Goal: Transaction & Acquisition: Purchase product/service

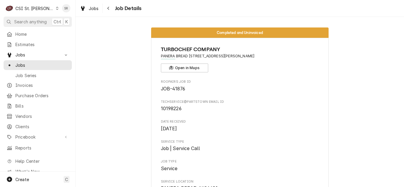
scroll to position [207, 0]
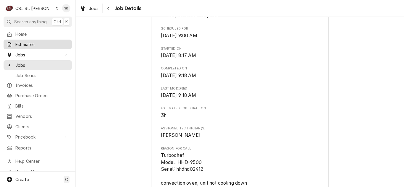
click at [31, 44] on span "Estimates" at bounding box center [42, 44] width 54 height 6
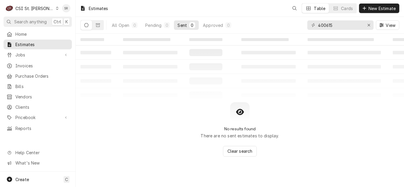
click at [311, 25] on div "400615" at bounding box center [341, 24] width 66 height 9
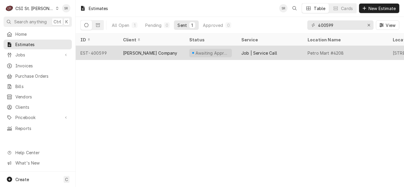
type input "400599"
click at [174, 55] on div "Vivian Company" at bounding box center [151, 53] width 66 height 14
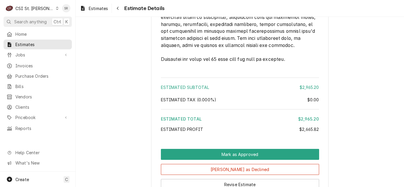
scroll to position [1480, 0]
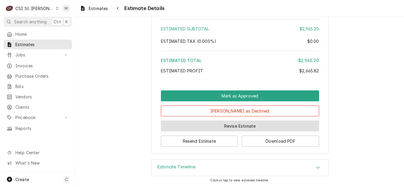
click at [229, 132] on button "Revise Estimate" at bounding box center [240, 126] width 158 height 11
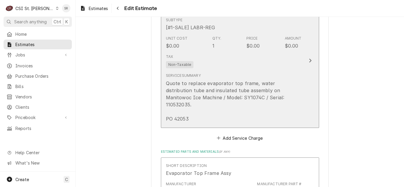
click at [220, 65] on div "Tax Non-Taxable" at bounding box center [234, 61] width 136 height 19
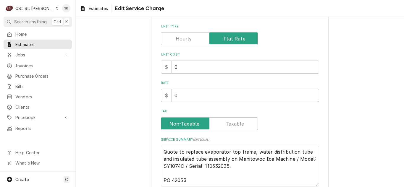
scroll to position [141, 0]
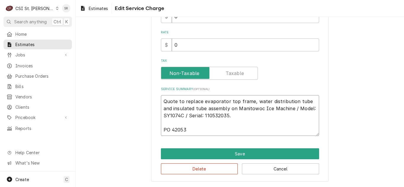
drag, startPoint x: 197, startPoint y: 133, endPoint x: 152, endPoint y: 128, distance: 46.1
click at [152, 128] on div "Use the fields below to edit this service charge Short Description Job | Servic…" at bounding box center [240, 35] width 178 height 295
type textarea "x"
type textarea "Quote to replace evaporator top frame, water distribution tube and insulated tu…"
type textarea "x"
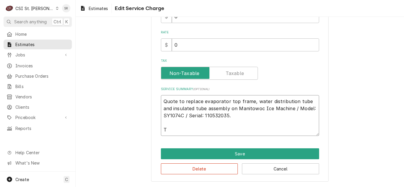
type textarea "Quote to replace evaporator top frame, water distribution tube and insulated tu…"
type textarea "x"
type textarea "Quote to replace evaporator top frame, water distribution tube and insulated tu…"
type textarea "x"
type textarea "Quote to replace evaporator top frame, water distribution tube and insulated tu…"
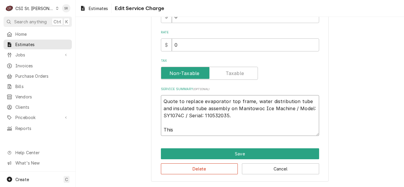
type textarea "x"
type textarea "Quote to replace evaporator top frame, water distribution tube and insulated tu…"
type textarea "x"
type textarea "Quote to replace evaporator top frame, water distribution tube and insulated tu…"
type textarea "x"
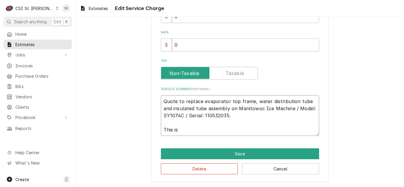
type textarea "Quote to replace evaporator top frame, water distribution tube and insulated tu…"
type textarea "x"
type textarea "Quote to replace evaporator top frame, water distribution tube and insulated tu…"
type textarea "x"
type textarea "Quote to replace evaporator top frame, water distribution tube and insulated tu…"
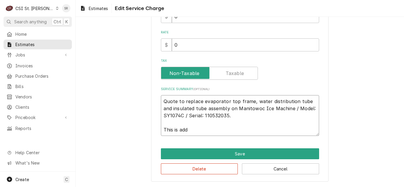
type textarea "x"
type textarea "Quote to replace evaporator top frame, water distribution tube and insulated tu…"
type textarea "x"
type textarea "Quote to replace evaporator top frame, water distribution tube and insulated tu…"
type textarea "x"
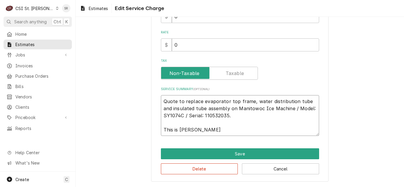
type textarea "Quote to replace evaporator top frame, water distribution tube and insulated tu…"
type textarea "x"
type textarea "Quote to replace evaporator top frame, water distribution tube and insulated tu…"
type textarea "x"
type textarea "Quote to replace evaporator top frame, water distribution tube and insulated tu…"
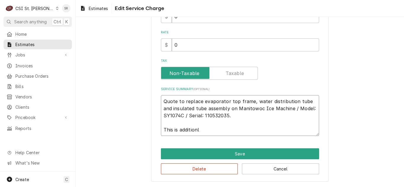
type textarea "x"
type textarea "Quote to replace evaporator top frame, water distribution tube and insulated tu…"
type textarea "x"
type textarea "Quote to replace evaporator top frame, water distribution tube and insulated tu…"
type textarea "x"
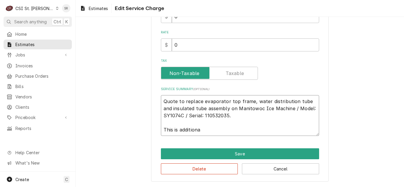
type textarea "Quote to replace evaporator top frame, water distribution tube and insulated tu…"
type textarea "x"
type textarea "Quote to replace evaporator top frame, water distribution tube and insulated tu…"
type textarea "x"
type textarea "Quote to replace evaporator top frame, water distribution tube and insulated tu…"
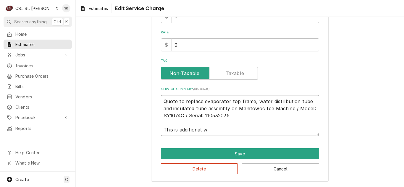
type textarea "x"
type textarea "Quote to replace evaporator top frame, water distribution tube and insulated tu…"
type textarea "x"
type textarea "Quote to replace evaporator top frame, water distribution tube and insulated tu…"
type textarea "x"
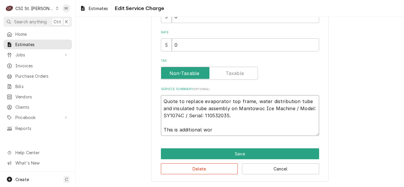
type textarea "Quote to replace evaporator top frame, water distribution tube and insulated tu…"
type textarea "x"
type textarea "Quote to replace evaporator top frame, water distribution tube and insulated tu…"
type textarea "x"
type textarea "Quote to replace evaporator top frame, water distribution tube and insulated tu…"
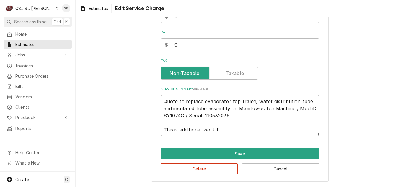
type textarea "x"
type textarea "Quote to replace evaporator top frame, water distribution tube and insulated tu…"
type textarea "x"
type textarea "Quote to replace evaporator top frame, water distribution tube and insulated tu…"
type textarea "x"
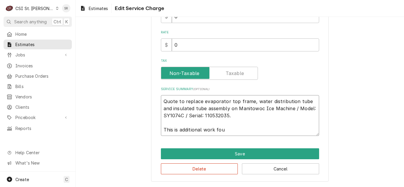
type textarea "Quote to replace evaporator top frame, water distribution tube and insulated tu…"
type textarea "x"
type textarea "Quote to replace evaporator top frame, water distribution tube and insulated tu…"
type textarea "x"
type textarea "Quote to replace evaporator top frame, water distribution tube and insulated tu…"
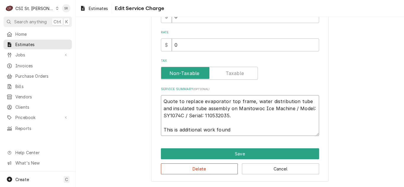
type textarea "x"
type textarea "Quote to replace evaporator top frame, water distribution tube and insulated tu…"
type textarea "x"
type textarea "Quote to replace evaporator top frame, water distribution tube and insulated tu…"
type textarea "x"
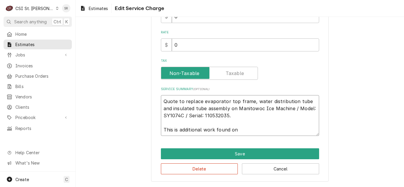
type textarea "Quote to replace evaporator top frame, water distribution tube and insulated tu…"
type textarea "x"
type textarea "Quote to replace evaporator top frame, water distribution tube and insulated tu…"
type textarea "x"
type textarea "Quote to replace evaporator top frame, water distribution tube and insulated tu…"
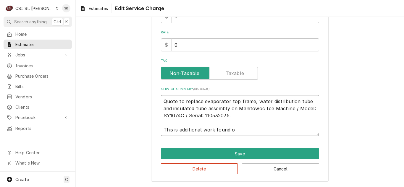
type textarea "x"
type textarea "Quote to replace evaporator top frame, water distribution tube and insulated tu…"
type textarea "x"
type textarea "Quote to replace evaporator top frame, water distribution tube and insulated tu…"
type textarea "x"
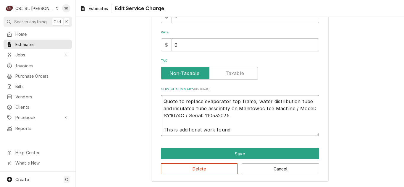
type textarea "Quote to replace evaporator top frame, water distribution tube and insulated tu…"
type textarea "x"
type textarea "Quote to replace evaporator top frame, water distribution tube and insulated tu…"
type textarea "x"
type textarea "Quote to replace evaporator top frame, water distribution tube and insulated tu…"
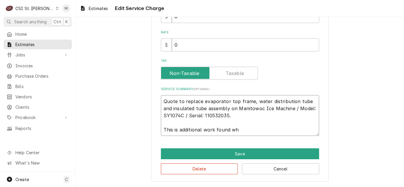
type textarea "x"
type textarea "Quote to replace evaporator top frame, water distribution tube and insulated tu…"
type textarea "x"
type textarea "Quote to replace evaporator top frame, water distribution tube and insulated tu…"
type textarea "x"
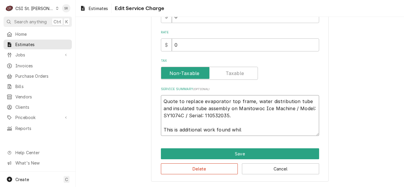
type textarea "Quote to replace evaporator top frame, water distribution tube and insulated tu…"
type textarea "x"
type textarea "Quote to replace evaporator top frame, water distribution tube and insulated tu…"
type textarea "x"
type textarea "Quote to replace evaporator top frame, water distribution tube and insulated tu…"
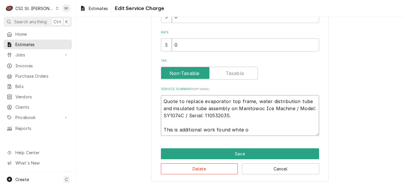
type textarea "x"
type textarea "Quote to replace evaporator top frame, water distribution tube and insulated tu…"
type textarea "x"
type textarea "Quote to replace evaporator top frame, water distribution tube and insulated tu…"
type textarea "x"
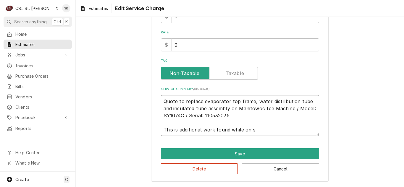
type textarea "Quote to replace evaporator top frame, water distribution tube and insulated tu…"
type textarea "x"
type textarea "Quote to replace evaporator top frame, water distribution tube and insulated tu…"
type textarea "x"
type textarea "Quote to replace evaporator top frame, water distribution tube and insulated tu…"
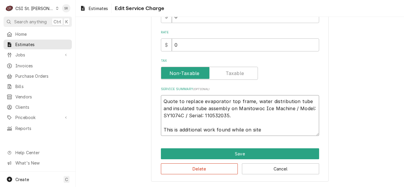
type textarea "x"
type textarea "Quote to replace evaporator top frame, water distribution tube and insulated tu…"
type textarea "x"
type textarea "Quote to replace evaporator top frame, water distribution tube and insulated tu…"
type textarea "x"
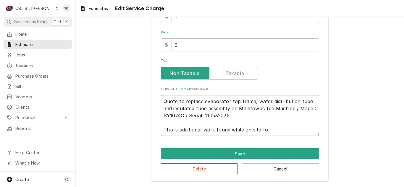
type textarea "Quote to replace evaporator top frame, water distribution tube and insulated tu…"
type textarea "x"
type textarea "Quote to replace evaporator top frame, water distribution tube and insulated tu…"
type textarea "x"
type textarea "Quote to replace evaporator top frame, water distribution tube and insulated tu…"
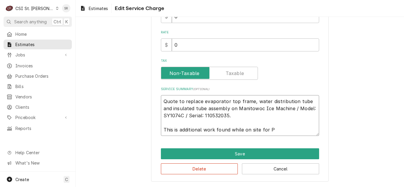
type textarea "x"
type textarea "Quote to replace evaporator top frame, water distribution tube and insulated tu…"
type textarea "x"
type textarea "Quote to replace evaporator top frame, water distribution tube and insulated tu…"
type textarea "x"
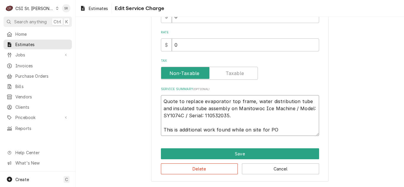
type textarea "Quote to replace evaporator top frame, water distribution tube and insulated tu…"
type textarea "x"
type textarea "Quote to replace evaporator top frame, water distribution tube and insulated tu…"
type textarea "x"
type textarea "Quote to replace evaporator top frame, water distribution tube and insulated tu…"
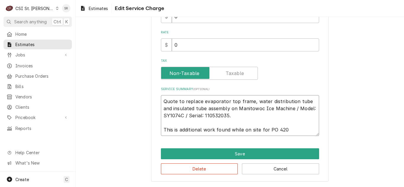
type textarea "x"
type textarea "Quote to replace evaporator top frame, water distribution tube and insulated tu…"
type textarea "x"
type textarea "Quote to replace evaporator top frame, water distribution tube and insulated tu…"
type textarea "x"
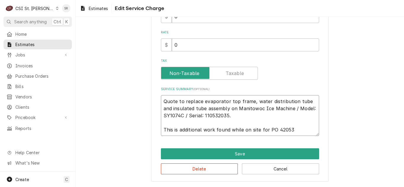
type textarea "Quote to replace evaporator top frame, water distribution tube and insulated tu…"
type textarea "x"
type textarea "Quote to replace evaporator top frame, water distribution tube and insulated tu…"
type textarea "x"
type textarea "Quote to replace evaporator top frame, water distribution tube and insulated tu…"
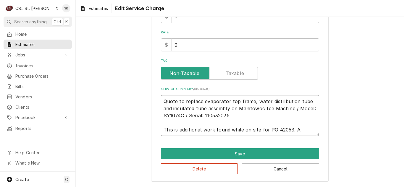
type textarea "x"
type textarea "Quote to replace evaporator top frame, water distribution tube and insulated tu…"
type textarea "x"
type textarea "Quote to replace evaporator top frame, water distribution tube and insulated tu…"
type textarea "x"
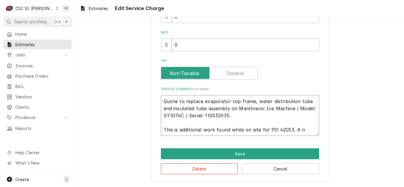
type textarea "Quote to replace evaporator top frame, water distribution tube and insulated tu…"
type textarea "x"
type textarea "Quote to replace evaporator top frame, water distribution tube and insulated tu…"
type textarea "x"
type textarea "Quote to replace evaporator top frame, water distribution tube and insulated tu…"
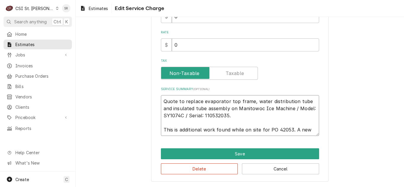
type textarea "x"
type textarea "Quote to replace evaporator top frame, water distribution tube and insulated tu…"
type textarea "x"
type textarea "Quote to replace evaporator top frame, water distribution tube and insulated tu…"
type textarea "x"
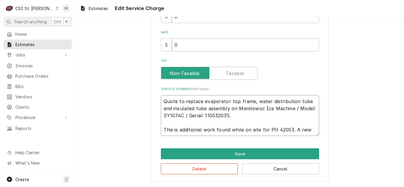
type textarea "Quote to replace evaporator top frame, water distribution tube and insulated tu…"
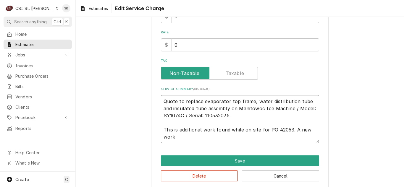
type textarea "x"
type textarea "Quote to replace evaporator top frame, water distribution tube and insulated tu…"
type textarea "x"
type textarea "Quote to replace evaporator top frame, water distribution tube and insulated tu…"
type textarea "x"
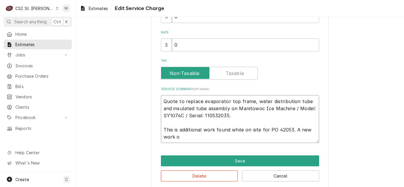
type textarea "Quote to replace evaporator top frame, water distribution tube and insulated tu…"
type textarea "x"
type textarea "Quote to replace evaporator top frame, water distribution tube and insulated tu…"
type textarea "x"
type textarea "Quote to replace evaporator top frame, water distribution tube and insulated tu…"
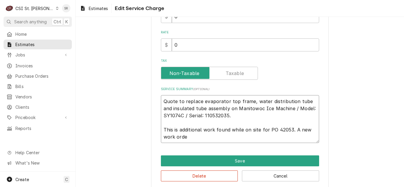
type textarea "x"
type textarea "Quote to replace evaporator top frame, water distribution tube and insulated tu…"
type textarea "x"
type textarea "Quote to replace evaporator top frame, water distribution tube and insulated tu…"
type textarea "x"
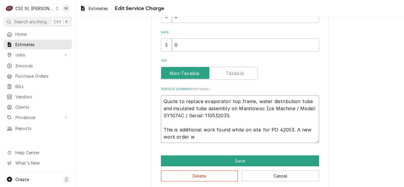
type textarea "Quote to replace evaporator top frame, water distribution tube and insulated tu…"
type textarea "x"
type textarea "Quote to replace evaporator top frame, water distribution tube and insulated tu…"
type textarea "x"
type textarea "Quote to replace evaporator top frame, water distribution tube and insulated tu…"
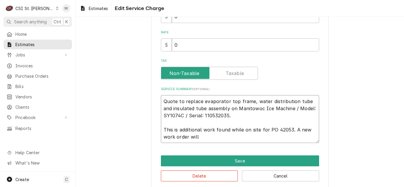
type textarea "x"
type textarea "Quote to replace evaporator top frame, water distribution tube and insulated tu…"
type textarea "x"
type textarea "Quote to replace evaporator top frame, water distribution tube and insulated tu…"
type textarea "x"
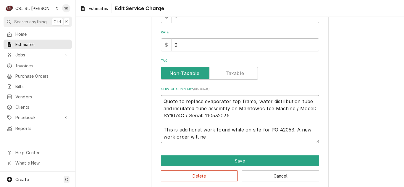
type textarea "Quote to replace evaporator top frame, water distribution tube and insulated tu…"
type textarea "x"
type textarea "Quote to replace evaporator top frame, water distribution tube and insulated tu…"
type textarea "x"
type textarea "Quote to replace evaporator top frame, water distribution tube and insulated tu…"
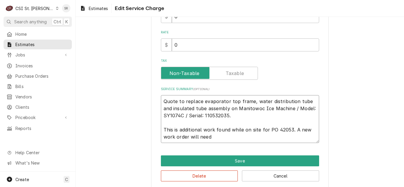
type textarea "x"
type textarea "Quote to replace evaporator top frame, water distribution tube and insulated tu…"
type textarea "x"
type textarea "Quote to replace evaporator top frame, water distribution tube and insulated tu…"
type textarea "x"
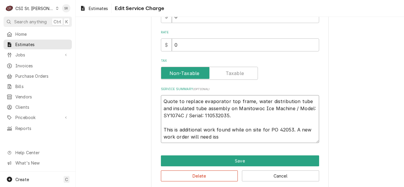
type textarea "Quote to replace evaporator top frame, water distribution tube and insulated tu…"
type textarea "x"
type textarea "Quote to replace evaporator top frame, water distribution tube and insulated tu…"
type textarea "x"
type textarea "Quote to replace evaporator top frame, water distribution tube and insulated tu…"
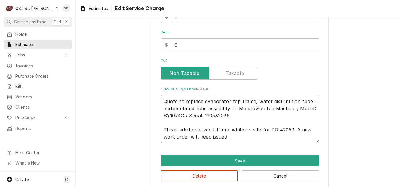
type textarea "x"
type textarea "Quote to replace evaporator top frame, water distribution tube and insulated tu…"
type textarea "x"
type textarea "Quote to replace evaporator top frame, water distribution tube and insulated tu…"
type textarea "x"
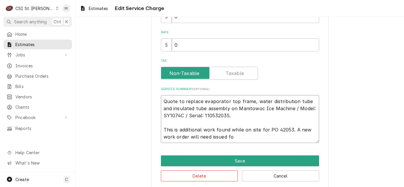
type textarea "Quote to replace evaporator top frame, water distribution tube and insulated tu…"
type textarea "x"
type textarea "Quote to replace evaporator top frame, water distribution tube and insulated tu…"
type textarea "x"
type textarea "Quote to replace evaporator top frame, water distribution tube and insulated tu…"
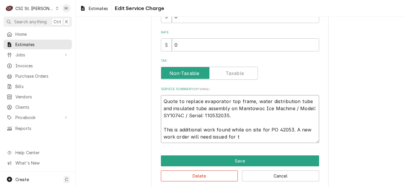
type textarea "x"
type textarea "Quote to replace evaporator top frame, water distribution tube and insulated tu…"
type textarea "x"
type textarea "Quote to replace evaporator top frame, water distribution tube and insulated tu…"
type textarea "x"
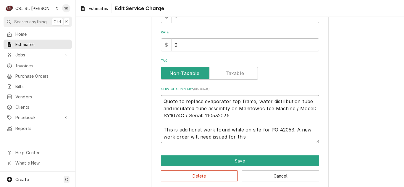
type textarea "Quote to replace evaporator top frame, water distribution tube and insulated tu…"
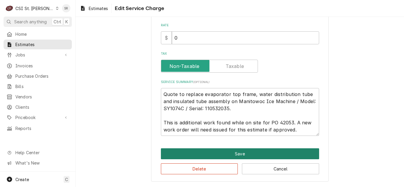
click at [243, 151] on button "Save" at bounding box center [240, 154] width 158 height 11
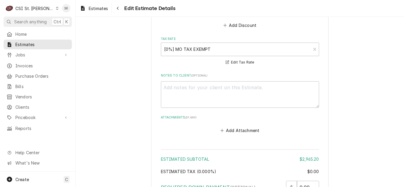
scroll to position [1714, 0]
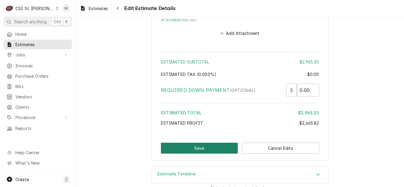
click at [216, 143] on button "Save" at bounding box center [199, 148] width 77 height 11
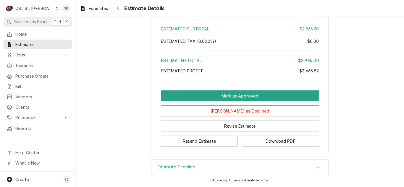
scroll to position [1499, 0]
click at [199, 144] on button "Resend Estimate" at bounding box center [199, 141] width 77 height 11
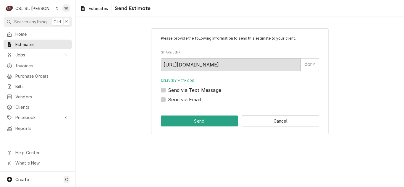
click at [190, 99] on label "Send via Email" at bounding box center [184, 99] width 33 height 7
click at [190, 99] on input "Send via Email" at bounding box center [247, 102] width 158 height 13
checkbox input "true"
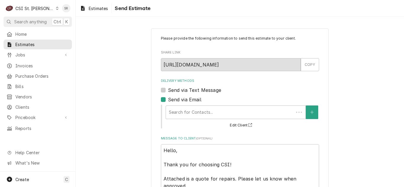
click at [204, 107] on div "Delivery Methods" at bounding box center [230, 112] width 122 height 11
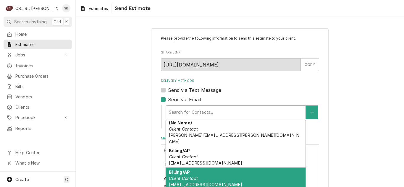
scroll to position [40, 0]
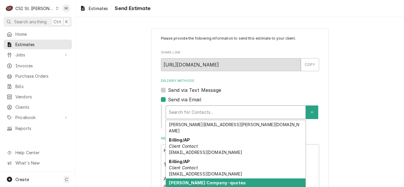
click at [211, 181] on strong "Vivian Company -quotes" at bounding box center [207, 183] width 77 height 5
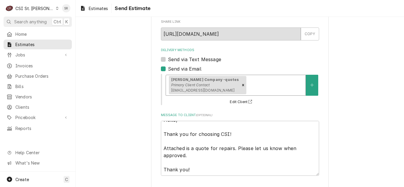
scroll to position [56, 0]
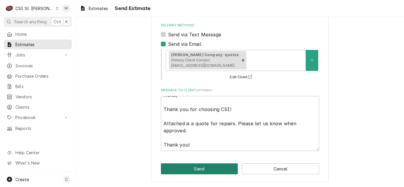
click at [206, 168] on button "Send" at bounding box center [199, 169] width 77 height 11
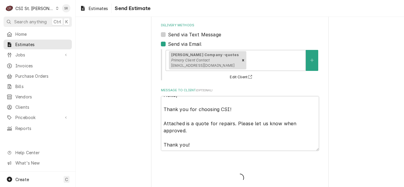
type textarea "x"
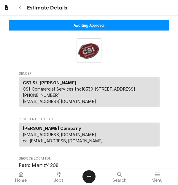
drag, startPoint x: 7, startPoint y: 7, endPoint x: 75, endPoint y: 40, distance: 75.5
click at [7, 7] on icon "Dynamic Content Wrapper" at bounding box center [7, 7] width 4 height 5
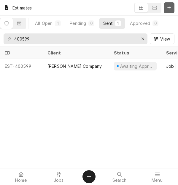
click at [169, 9] on icon "Dynamic Content Wrapper" at bounding box center [169, 8] width 4 height 4
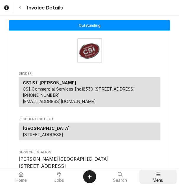
click at [156, 171] on div at bounding box center [158, 174] width 7 height 7
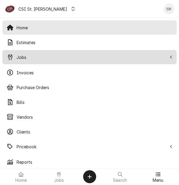
click at [27, 57] on span "Jobs" at bounding box center [92, 57] width 150 height 6
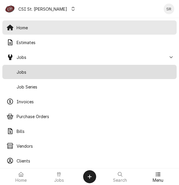
click at [28, 73] on span "Jobs" at bounding box center [95, 72] width 156 height 6
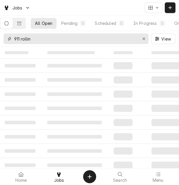
drag, startPoint x: 17, startPoint y: 41, endPoint x: 2, endPoint y: 42, distance: 15.2
click at [2, 42] on div "911 rollin View" at bounding box center [89, 38] width 179 height 15
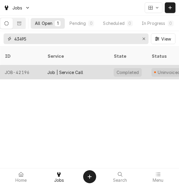
type input "43495"
click at [33, 68] on div "JOB-42196" at bounding box center [21, 72] width 43 height 14
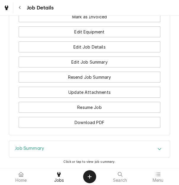
scroll to position [713, 0]
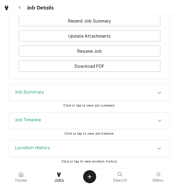
click at [44, 95] on div "Job Summary" at bounding box center [29, 92] width 29 height 7
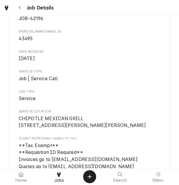
scroll to position [7, 0]
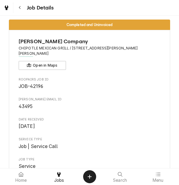
click at [27, 104] on span "43495" at bounding box center [26, 107] width 14 height 6
copy span "43495"
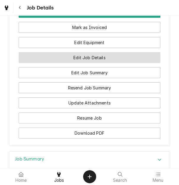
scroll to position [599, 0]
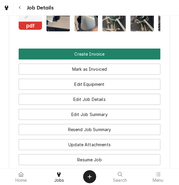
click at [84, 59] on button "Create Invoice" at bounding box center [90, 54] width 142 height 11
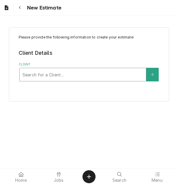
click at [93, 80] on div "Client" at bounding box center [82, 74] width 120 height 11
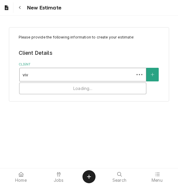
type input "vivi"
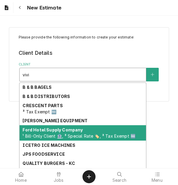
scroll to position [27, 0]
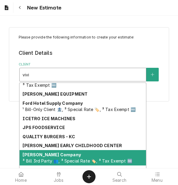
click at [69, 161] on div "[PERSON_NAME] Company ³ Bill 3rd Party 👥, ³ Special Rate 🏷️, ³ Tax Exempt 🆓" at bounding box center [83, 157] width 126 height 15
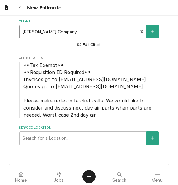
scroll to position [45, 0]
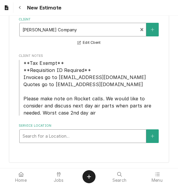
click at [77, 135] on div "Service Location" at bounding box center [82, 136] width 120 height 11
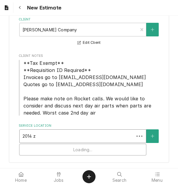
type input "2014 zu"
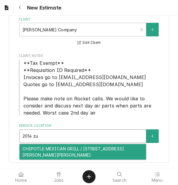
click at [79, 145] on div "CHIPOTLE MEXICAN GRILL / [STREET_ADDRESS][PERSON_NAME][PERSON_NAME]" at bounding box center [83, 151] width 126 height 15
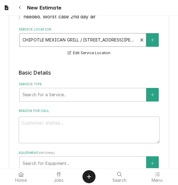
scroll to position [163, 0]
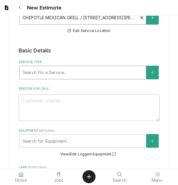
click at [79, 77] on div "Service Type" at bounding box center [82, 72] width 120 height 11
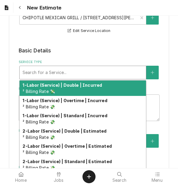
type textarea "x"
type input "s"
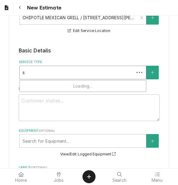
type textarea "x"
type input "se"
type textarea "x"
type input "ser"
type textarea "x"
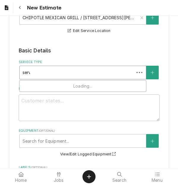
type input "servi"
type textarea "x"
type input "service"
type textarea "x"
type input "service"
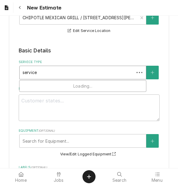
type textarea "x"
type input "service c"
type textarea "x"
type input "service ca"
type textarea "x"
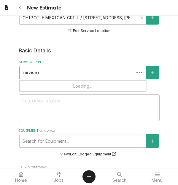
type input "service cal"
type textarea "x"
type input "service call"
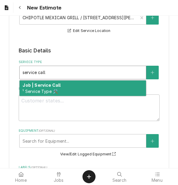
click at [78, 85] on div "Job | Service Call ¹ Service Type 🛠️" at bounding box center [83, 88] width 126 height 15
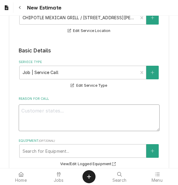
click at [87, 120] on textarea "Reason For Call" at bounding box center [89, 117] width 141 height 27
type textarea "x"
type textarea "Q"
type textarea "x"
type textarea "Qu"
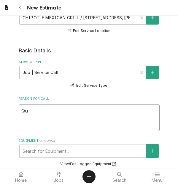
type textarea "x"
type textarea "Quo"
type textarea "x"
type textarea "Quot"
type textarea "x"
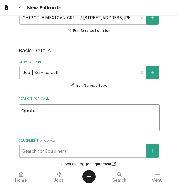
type textarea "Quote"
type textarea "x"
type textarea "Quote t"
type textarea "x"
type textarea "Quote to"
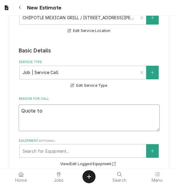
type textarea "x"
type textarea "Quote to"
type textarea "x"
type textarea "Quote to r"
type textarea "x"
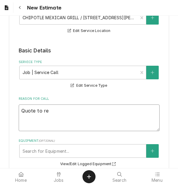
type textarea "Quote to rep"
type textarea "x"
type textarea "Quote to repl"
type textarea "x"
type textarea "Quote to repla"
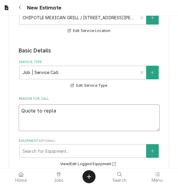
type textarea "x"
type textarea "Quote to replac"
type textarea "x"
type textarea "Quote to replace"
type textarea "x"
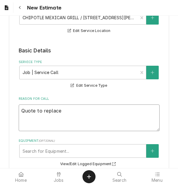
type textarea "Quote to replace"
type textarea "x"
type textarea "Quote to replace m"
type textarea "x"
type textarea "Quote to replace mot"
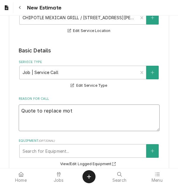
type textarea "x"
type textarea "Quote to replace [PERSON_NAME]"
type textarea "x"
type textarea "Quote to replace motor"
type textarea "x"
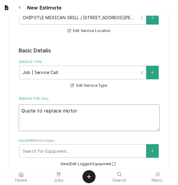
type textarea "Quote to replace motor,"
type textarea "x"
type textarea "Quote to replace motor, f"
type textarea "x"
type textarea "Quote to replace motor, fan"
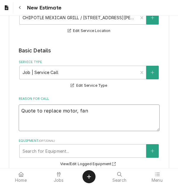
type textarea "x"
type textarea "Quote to replace motor, fan"
type textarea "x"
type textarea "Quote to replace motor, fan b"
type textarea "x"
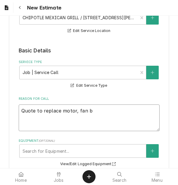
type textarea "Quote to replace motor, fan bl"
type textarea "x"
type textarea "Quote to replace motor, fan bla"
type textarea "x"
type textarea "Quote to replace motor, fan blad"
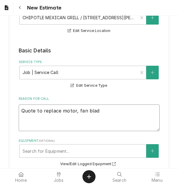
type textarea "x"
type textarea "Quote to replace motor, fan blade"
type textarea "x"
type textarea "Quote to replace motor, fan blade"
type textarea "x"
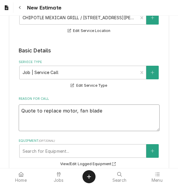
type textarea "Quote to replace motor, fan blade a"
type textarea "x"
type textarea "Quote to replace motor, fan blade ar"
type textarea "x"
type textarea "Quote to replace motor, fan blade arm"
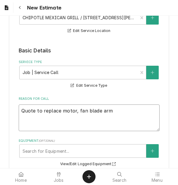
type textarea "x"
type textarea "Quote to replace motor, fan blade arm"
type textarea "x"
type textarea "Quote to replace motor, fan blade arm b"
type textarea "x"
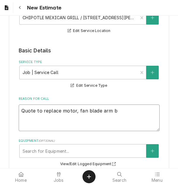
type textarea "Quote to replace motor, fan blade arm br"
type textarea "x"
type textarea "Quote to replace motor, fan blade arm bra"
type textarea "x"
type textarea "Quote to replace motor, fan blade arm brac"
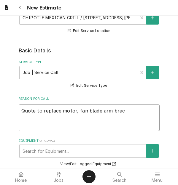
type textarea "x"
type textarea "Quote to replace motor, fan blade arm [PERSON_NAME]"
type textarea "x"
type textarea "Quote to replace motor, fan blade arm bracke"
type textarea "x"
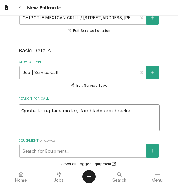
type textarea "Quote to replace motor, fan blade arm bracket"
type textarea "x"
type textarea "Quote to replace motor, fan blade arm brackets"
type textarea "x"
type textarea "Quote to replace motor, fan blade arm brackets"
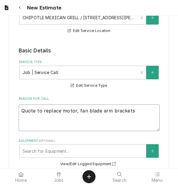
type textarea "x"
type textarea "Quote to replace motor, fan blade arm brackets a"
type textarea "x"
type textarea "Quote to replace motor, fan blade arm brackets an"
type textarea "x"
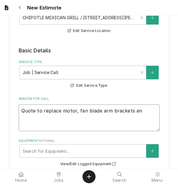
type textarea "Quote to replace motor, fan blade arm brackets and"
type textarea "x"
type textarea "Quote to replace motor, fan blade arm brackets and"
type textarea "x"
type textarea "Quote to replace motor, fan blade arm brackets and ]"
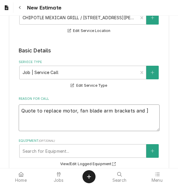
type textarea "x"
type textarea "Quote to replace motor, fan blade arm brackets and"
type textarea "x"
type textarea "Quote to replace motor, fan blade arm brackets and"
type textarea "x"
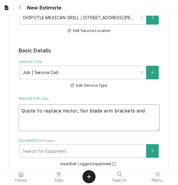
type textarea "Quote to replace motor, fan blade arm brackets an"
type textarea "x"
type textarea "Quote to replace motor, fan blade arm brackets a"
type textarea "x"
type textarea "Quote to replace motor, fan blade arm brackets"
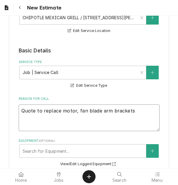
type textarea "x"
type textarea "Quote to replace motor, fan blade arm brackets"
type textarea "x"
type textarea "Quote to replace motor, fan blade arm bracket"
type textarea "x"
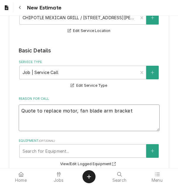
type textarea "Quote to replace motor, fan blade arm bracke"
type textarea "x"
type textarea "Quote to replace motor, fan blade arm [PERSON_NAME]"
type textarea "x"
type textarea "Quote to replace motor, fan blade arm brac"
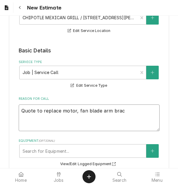
type textarea "x"
type textarea "Quote to replace motor, fan blade arm bra"
type textarea "x"
type textarea "Quote to replace motor, fan blade arm br"
type textarea "x"
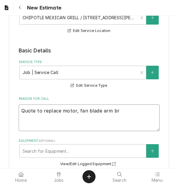
type textarea "Quote to replace motor, fan blade arm b"
type textarea "x"
type textarea "Quote to replace motor, fan blade arm"
type textarea "x"
type textarea "Quote to replace motor, fan blade arm"
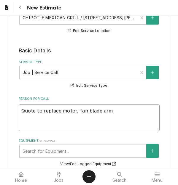
type textarea "x"
type textarea "Quote to replace motor, fan blade ar"
type textarea "x"
type textarea "Quote to replace motor, fan blade a"
type textarea "x"
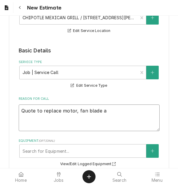
type textarea "Quote to replace motor, fan blade"
type textarea "x"
type textarea "Quote to replace motor, fan blade"
type textarea "x"
type textarea "Quote to replace motor, fan blade,"
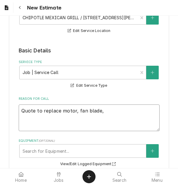
type textarea "x"
type textarea "Quote to replace motor, fan blade, a"
type textarea "x"
type textarea "Quote to replace motor, fan blade, ar"
type textarea "x"
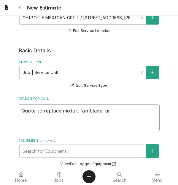
type textarea "Quote to replace motor, fan blade, arm"
type textarea "x"
type textarea "Quote to replace motor, fan blade, arm"
type textarea "x"
type textarea "Quote to replace motor, fan blade, arm b"
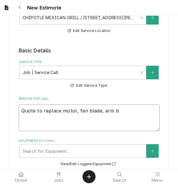
type textarea "x"
type textarea "Quote to replace motor, fan blade, arm br"
type textarea "x"
type textarea "Quote to replace motor, fan blade, arm bra"
type textarea "x"
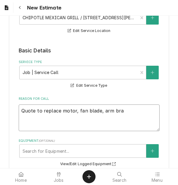
type textarea "Quote to replace motor, fan blade, arm brac"
type textarea "x"
type textarea "Quote to replace motor, fan blade, arm [PERSON_NAME]"
type textarea "x"
type textarea "Quote to replace motor, fan blade, arm bracke"
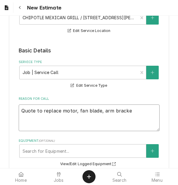
type textarea "x"
type textarea "Quote to replace motor, fan blade, arm bracket"
type textarea "x"
type textarea "Quote to replace motor, fan blade, arm brackets"
type textarea "x"
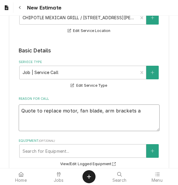
type textarea "Quote to replace motor, fan blade, arm brackets an"
type textarea "x"
type textarea "Quote to replace motor, fan blade, arm brackets and"
type textarea "x"
type textarea "Quote to replace motor, fan blade, arm brackets and s"
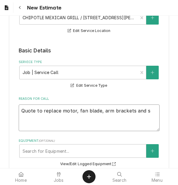
type textarea "x"
type textarea "Quote to replace motor, fan blade, arm brackets and st"
type textarea "x"
type textarea "Quote to replace motor, fan blade, arm brackets and str"
type textarea "x"
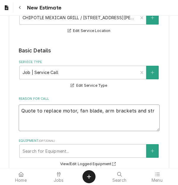
type textarea "Quote to replace motor, fan blade, arm brackets and stra"
type textarea "x"
type textarea "Quote to replace motor, fan blade, arm brackets and strap"
type textarea "x"
type textarea "Quote to replace motor, fan blade, arm brackets and strap"
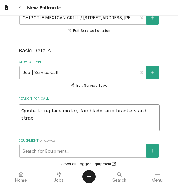
type textarea "x"
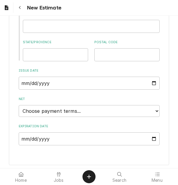
scroll to position [472, 0]
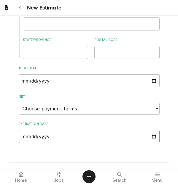
click at [149, 140] on input "Expiration Date" at bounding box center [89, 136] width 141 height 13
click at [150, 140] on input "Expiration Date" at bounding box center [89, 136] width 141 height 13
drag, startPoint x: 150, startPoint y: 139, endPoint x: 120, endPoint y: 112, distance: 40.6
click at [149, 139] on input "Expiration Date" at bounding box center [89, 136] width 141 height 13
drag, startPoint x: 151, startPoint y: 137, endPoint x: 129, endPoint y: 111, distance: 33.6
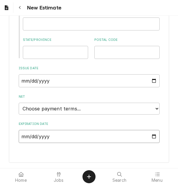
click at [151, 137] on input "Expiration Date" at bounding box center [89, 136] width 141 height 13
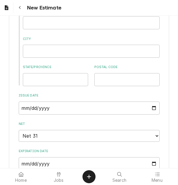
scroll to position [593, 0]
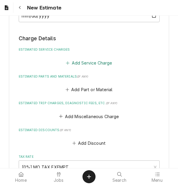
click at [75, 64] on button "Add Service Charge" at bounding box center [89, 63] width 48 height 8
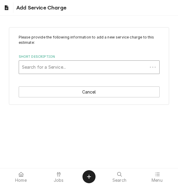
click at [67, 68] on div "Short Description" at bounding box center [83, 67] width 122 height 11
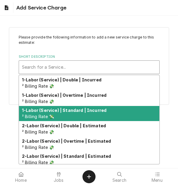
click at [78, 113] on div "1-Labor (Service) | Standard | Incurred ² Billing Rate 💸" at bounding box center [89, 113] width 140 height 15
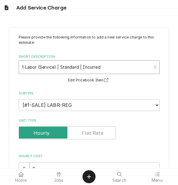
click at [70, 68] on div "Short Description" at bounding box center [85, 67] width 126 height 11
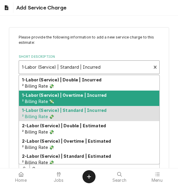
click at [81, 98] on div "1-Labor (Service) | Overtime | Incurred ² Billing Rate 💸" at bounding box center [89, 98] width 140 height 15
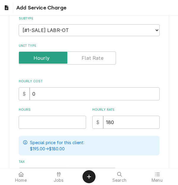
scroll to position [118, 0]
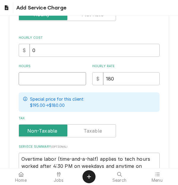
click at [38, 77] on input "Hours" at bounding box center [52, 78] width 67 height 13
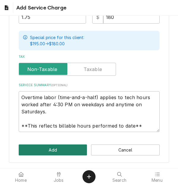
click at [51, 147] on button "Add" at bounding box center [53, 149] width 68 height 11
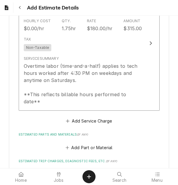
scroll to position [704, 0]
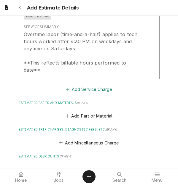
click at [77, 92] on button "Add Service Charge" at bounding box center [89, 89] width 48 height 8
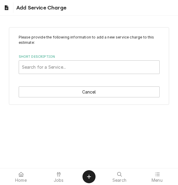
click at [66, 62] on div "Short Description" at bounding box center [89, 67] width 134 height 11
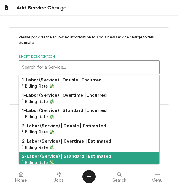
click at [68, 154] on strong "2-Labor (Service) | Standard | Estimated" at bounding box center [66, 156] width 89 height 5
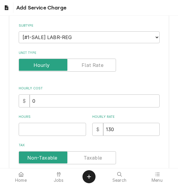
scroll to position [118, 0]
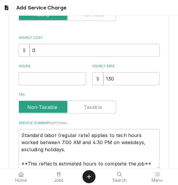
click at [36, 85] on div "Please provide the following information to add a new service charge to this es…" at bounding box center [89, 43] width 141 height 254
click at [35, 79] on input "Hours" at bounding box center [52, 78] width 67 height 13
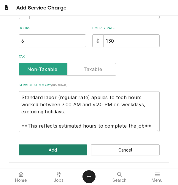
click at [65, 152] on button "Add" at bounding box center [53, 149] width 68 height 11
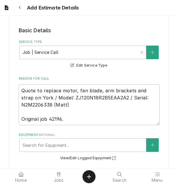
scroll to position [183, 0]
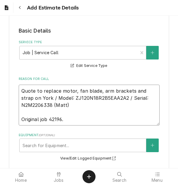
drag, startPoint x: 50, startPoint y: 103, endPoint x: 52, endPoint y: 106, distance: 3.6
click at [52, 106] on textarea "Quote to replace motor, fan blade, arm brackets and strap on York / Model: ZJ12…" at bounding box center [89, 105] width 141 height 41
click at [52, 109] on textarea "Quote to replace motor, fan blade, arm brackets and strap on York / Model: ZJ12…" at bounding box center [89, 105] width 141 height 41
drag, startPoint x: 52, startPoint y: 106, endPoint x: 20, endPoint y: 92, distance: 34.7
click at [20, 92] on textarea "Quote to replace motor, fan blade, arm brackets and strap on York / Model: ZJ12…" at bounding box center [89, 105] width 141 height 41
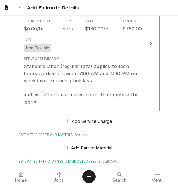
scroll to position [834, 0]
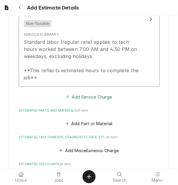
click at [81, 98] on button "Add Service Charge" at bounding box center [89, 97] width 48 height 8
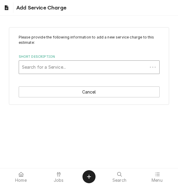
click at [60, 66] on div "Short Description" at bounding box center [83, 67] width 122 height 11
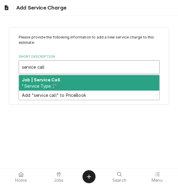
click at [62, 79] on div "Job | Service Call ¹ Service Type 🛠️" at bounding box center [89, 82] width 140 height 15
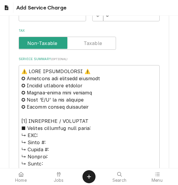
scroll to position [156, 0]
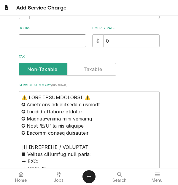
click at [35, 38] on input "Hours" at bounding box center [52, 40] width 67 height 13
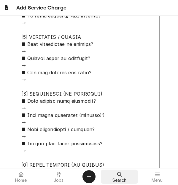
drag, startPoint x: 19, startPoint y: 95, endPoint x: 107, endPoint y: 170, distance: 116.3
click at [107, 170] on body "Add Service Charge Please provide the following information to add a new servic…" at bounding box center [89, 92] width 178 height 185
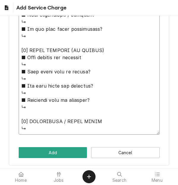
paste textarea "Quote to replace motor, fan blade, arm brackets and strap on York / Model: ZJ12…"
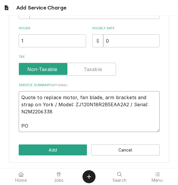
click at [56, 126] on textarea "Quote to replace motor, fan blade, arm brackets and strap on York / Model: ZJ12…" at bounding box center [89, 111] width 141 height 41
paste textarea "43495"
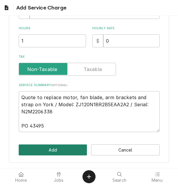
click at [49, 148] on button "Add" at bounding box center [53, 149] width 68 height 11
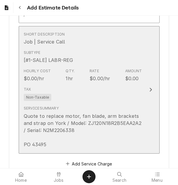
scroll to position [990, 0]
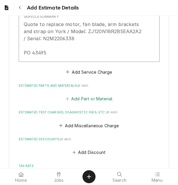
click at [73, 101] on button "Add Part or Material" at bounding box center [88, 99] width 49 height 8
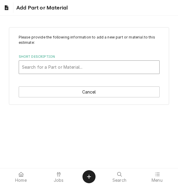
click at [78, 68] on div "Short Description" at bounding box center [89, 67] width 134 height 11
click at [65, 64] on div "Short Description" at bounding box center [89, 67] width 134 height 11
click at [63, 68] on div "Short Description" at bounding box center [89, 67] width 134 height 11
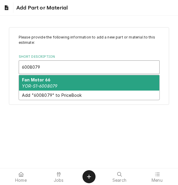
click at [56, 85] on em "YOR-S1-6008079" at bounding box center [39, 85] width 35 height 5
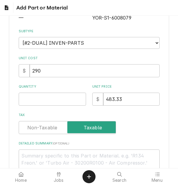
scroll to position [89, 0]
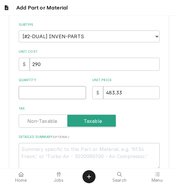
click at [39, 96] on input "Quantity" at bounding box center [52, 92] width 67 height 13
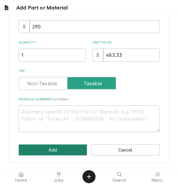
click at [52, 147] on button "Add" at bounding box center [53, 149] width 68 height 11
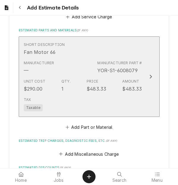
scroll to position [1045, 0]
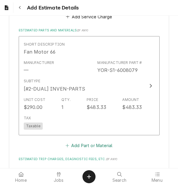
click at [84, 145] on button "Add Part or Material" at bounding box center [88, 145] width 49 height 8
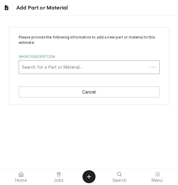
click at [69, 65] on div "Short Description" at bounding box center [83, 67] width 122 height 11
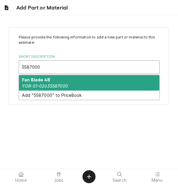
click at [59, 78] on div "Fan Blade 48 YOR-S1-02635587000" at bounding box center [89, 82] width 140 height 15
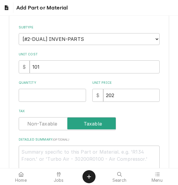
scroll to position [89, 0]
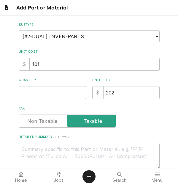
click at [40, 100] on div "Please provide the following information to add a new part or material to this …" at bounding box center [89, 58] width 141 height 224
click at [21, 96] on input "Quantity" at bounding box center [52, 92] width 67 height 13
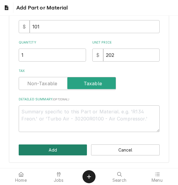
click at [40, 148] on button "Add" at bounding box center [53, 149] width 68 height 11
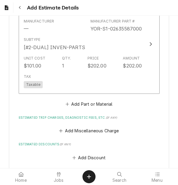
scroll to position [1189, 0]
click at [86, 99] on button "Add Part or Material" at bounding box center [88, 103] width 49 height 8
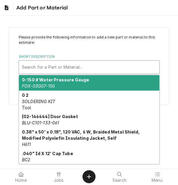
click at [69, 70] on div "Short Description" at bounding box center [89, 67] width 134 height 11
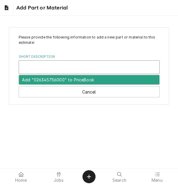
click at [65, 67] on div "Short Description" at bounding box center [89, 67] width 134 height 11
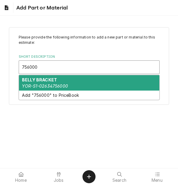
click at [58, 86] on em "YOR-S1-02634756000" at bounding box center [45, 85] width 46 height 5
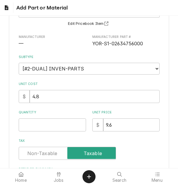
scroll to position [59, 0]
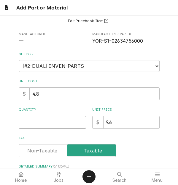
click at [40, 117] on input "Quantity" at bounding box center [52, 122] width 67 height 13
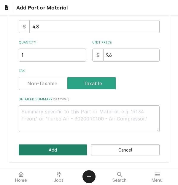
click at [46, 151] on button "Add" at bounding box center [53, 149] width 68 height 11
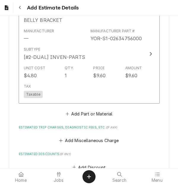
scroll to position [1311, 0]
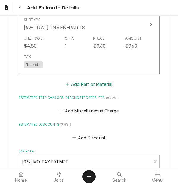
click at [71, 85] on button "Add Part or Material" at bounding box center [88, 84] width 49 height 8
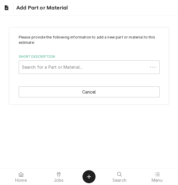
click at [49, 63] on div "Short Description" at bounding box center [83, 67] width 122 height 11
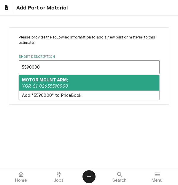
click at [51, 80] on strong "MOTOR MOUNT ARM;" at bounding box center [45, 79] width 46 height 5
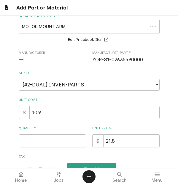
scroll to position [59, 0]
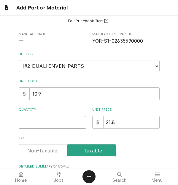
click at [39, 123] on input "Quantity" at bounding box center [52, 122] width 67 height 13
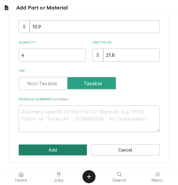
click at [42, 148] on button "Add" at bounding box center [53, 149] width 68 height 11
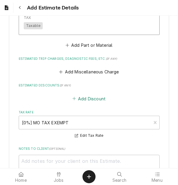
scroll to position [1440, 0]
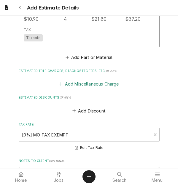
click at [79, 84] on button "Add Miscellaneous Charge" at bounding box center [89, 84] width 62 height 8
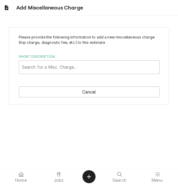
click at [67, 58] on label "Short Description" at bounding box center [89, 56] width 141 height 5
click at [68, 66] on div "Short Description" at bounding box center [89, 67] width 134 height 11
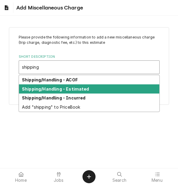
click at [68, 89] on strong "Shipping/Handling - Estimated" at bounding box center [55, 88] width 67 height 5
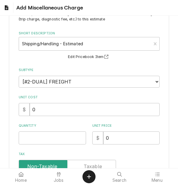
scroll to position [59, 0]
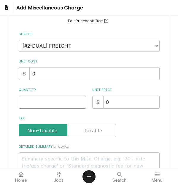
click at [47, 103] on input "Quantity" at bounding box center [52, 102] width 67 height 13
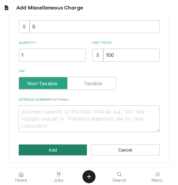
click at [68, 155] on button "Add" at bounding box center [53, 149] width 68 height 11
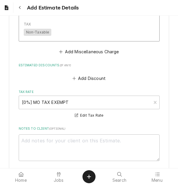
scroll to position [1528, 0]
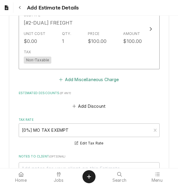
click at [84, 80] on button "Add Miscellaneous Charge" at bounding box center [89, 79] width 62 height 8
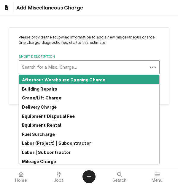
click at [67, 67] on div "Short Description" at bounding box center [83, 67] width 122 height 11
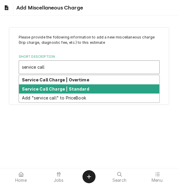
click at [66, 88] on strong "Service Call Charge | Standard" at bounding box center [55, 88] width 67 height 5
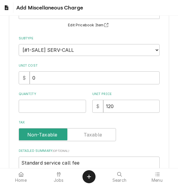
scroll to position [59, 0]
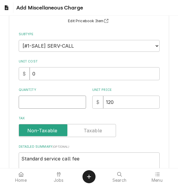
click at [40, 101] on input "Quantity" at bounding box center [52, 102] width 67 height 13
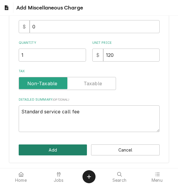
click at [45, 153] on button "Add" at bounding box center [53, 149] width 68 height 11
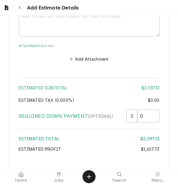
scroll to position [1753, 0]
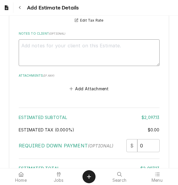
click at [85, 53] on textarea "Notes to Client ( optional )" at bounding box center [89, 52] width 141 height 27
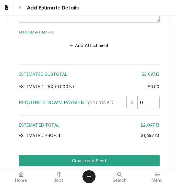
scroll to position [1822, 0]
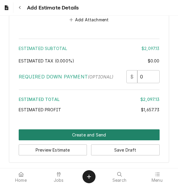
click at [106, 132] on button "Create and Send" at bounding box center [89, 134] width 141 height 11
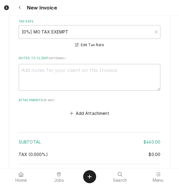
scroll to position [1628, 0]
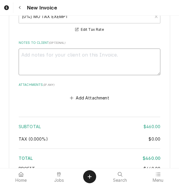
click at [94, 55] on textarea "Notes to Client ( optional )" at bounding box center [90, 62] width 142 height 27
type textarea "x"
type textarea "q"
type textarea "x"
type textarea "qu"
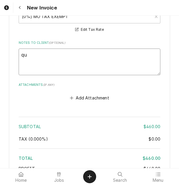
type textarea "x"
type textarea "quo"
type textarea "x"
type textarea "quot"
type textarea "x"
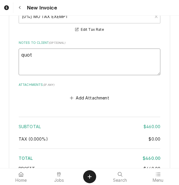
type textarea "quote"
type textarea "x"
type textarea "quoted"
type textarea "x"
type textarea "quoted o"
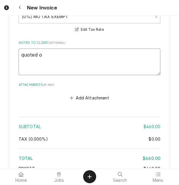
type textarea "x"
type textarea "quoted on"
type textarea "x"
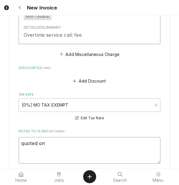
scroll to position [1539, 0]
type textarea "quoted on"
click at [59, 138] on textarea "quoted on" at bounding box center [90, 150] width 142 height 27
type textarea "x"
type textarea "quoted on 4"
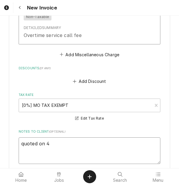
type textarea "x"
type textarea "quoted on 40"
type textarea "x"
type textarea "quoted on 400"
type textarea "x"
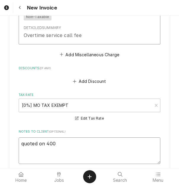
type textarea "quoted on 4006"
type textarea "x"
type textarea "quoted on 40063"
type textarea "x"
type textarea "quoted on 400638"
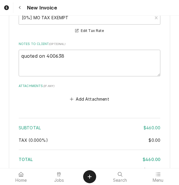
scroll to position [1680, 0]
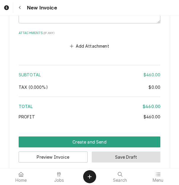
click at [109, 152] on button "Save Draft" at bounding box center [126, 157] width 69 height 11
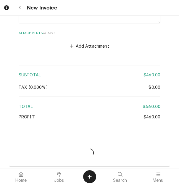
scroll to position [1676, 0]
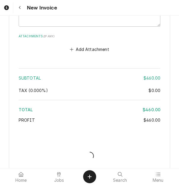
type textarea "x"
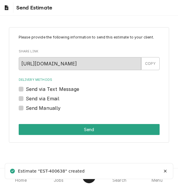
click at [44, 96] on label "Send via Email" at bounding box center [42, 98] width 33 height 7
click at [44, 96] on input "Send via Email" at bounding box center [96, 101] width 141 height 13
checkbox input "true"
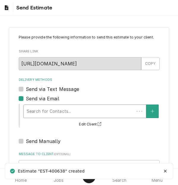
click at [60, 108] on div "Delivery Methods" at bounding box center [79, 111] width 104 height 11
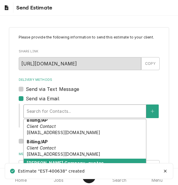
scroll to position [64, 0]
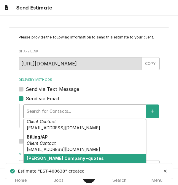
click at [65, 154] on div "[PERSON_NAME] Company -quotes Primary Client Contact [EMAIL_ADDRESS][DOMAIN_NAM…" at bounding box center [85, 165] width 122 height 22
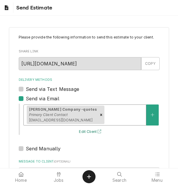
scroll to position [98, 0]
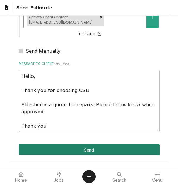
click at [96, 149] on button "Send" at bounding box center [89, 149] width 141 height 11
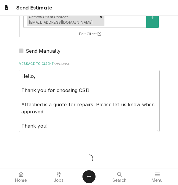
type textarea "x"
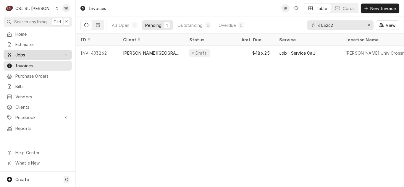
click at [21, 54] on span "Jobs" at bounding box center [37, 55] width 45 height 6
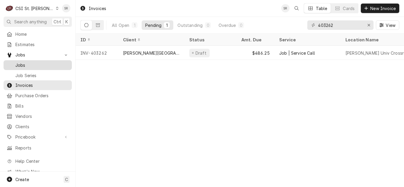
click at [22, 62] on span "Jobs" at bounding box center [42, 65] width 54 height 6
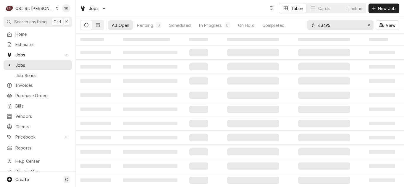
drag, startPoint x: 340, startPoint y: 25, endPoint x: 316, endPoint y: 27, distance: 24.3
click at [316, 27] on div "43495" at bounding box center [341, 24] width 66 height 9
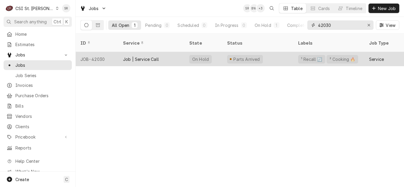
type input "42030"
click at [161, 52] on div "Job | Service Call" at bounding box center [151, 59] width 66 height 14
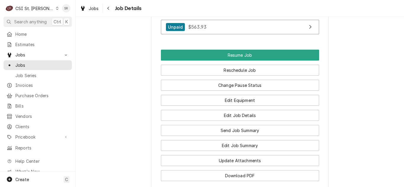
scroll to position [939, 0]
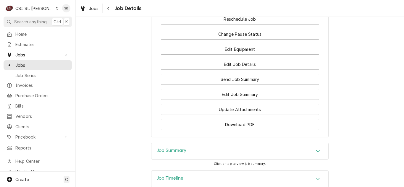
click at [173, 176] on h3 "Job Timeline" at bounding box center [170, 179] width 26 height 6
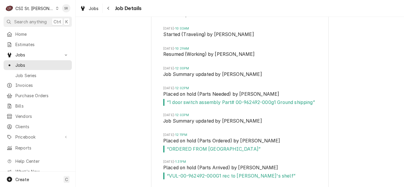
scroll to position [1117, 0]
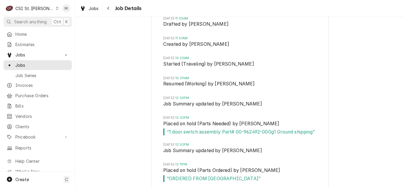
click at [276, 76] on li "[DATE] 10:29AM Resumed (Working) by [PERSON_NAME]" at bounding box center [239, 86] width 153 height 20
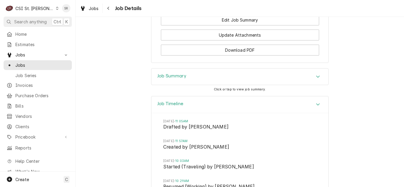
scroll to position [1013, 0]
